Goal: Navigation & Orientation: Understand site structure

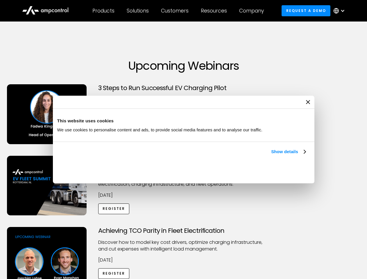
click at [271, 155] on link "Show details" at bounding box center [288, 151] width 34 height 7
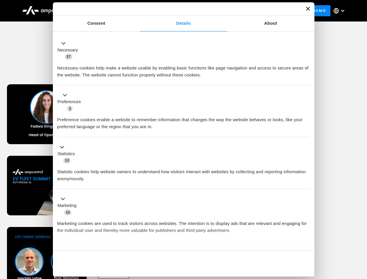
click at [307, 79] on div "Necessary cookies help make a website usable by enabling basic functions like p…" at bounding box center [183, 69] width 253 height 18
click at [361, 234] on div "Achieving TCO Parity in Fleet Electrification Discover how to model key cost dr…" at bounding box center [183, 272] width 365 height 91
click at [179, 11] on div "Customers" at bounding box center [175, 11] width 28 height 6
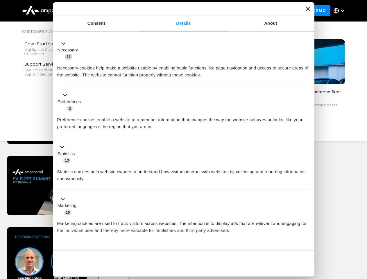
click at [103, 11] on div "Products" at bounding box center [104, 11] width 22 height 6
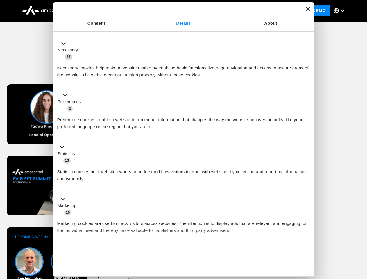
click at [138, 11] on div "Solutions" at bounding box center [138, 11] width 22 height 6
click at [176, 11] on div "Customers" at bounding box center [175, 11] width 28 height 6
click at [215, 11] on div "Resources" at bounding box center [214, 11] width 26 height 6
click at [254, 11] on div "Company" at bounding box center [251, 11] width 25 height 6
click at [341, 11] on div at bounding box center [343, 10] width 5 height 5
